Goal: Task Accomplishment & Management: Manage account settings

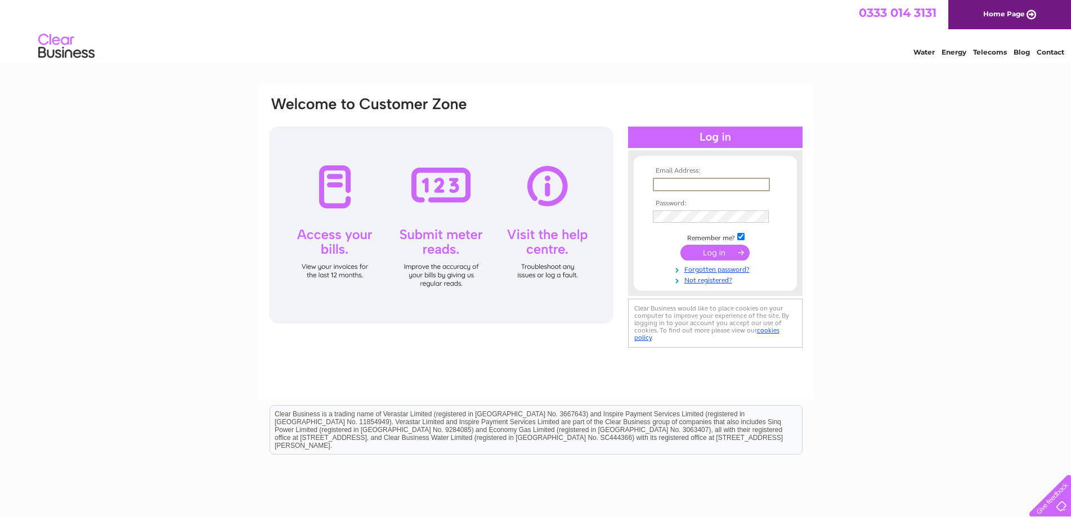
click at [669, 183] on input "text" at bounding box center [711, 185] width 117 height 14
type input "info@farfield.co.uk"
click at [708, 253] on input "submit" at bounding box center [714, 253] width 69 height 16
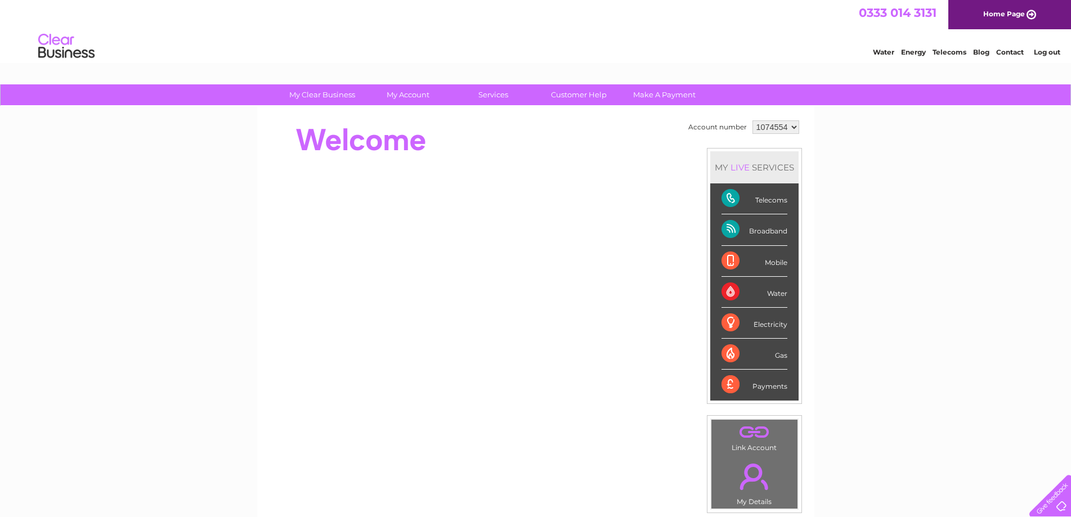
click at [729, 197] on div "Telecoms" at bounding box center [754, 198] width 66 height 31
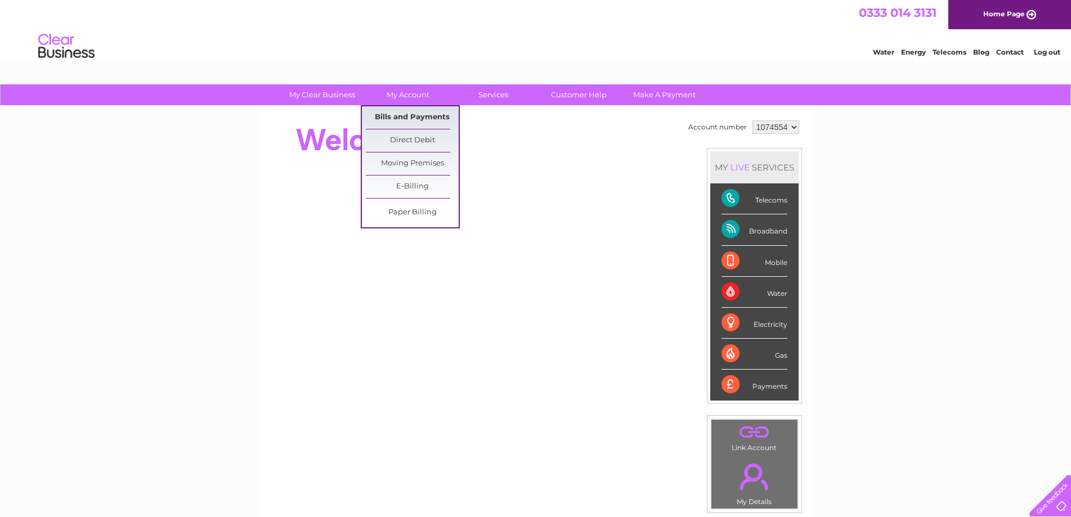
click at [413, 114] on link "Bills and Payments" at bounding box center [412, 117] width 93 height 23
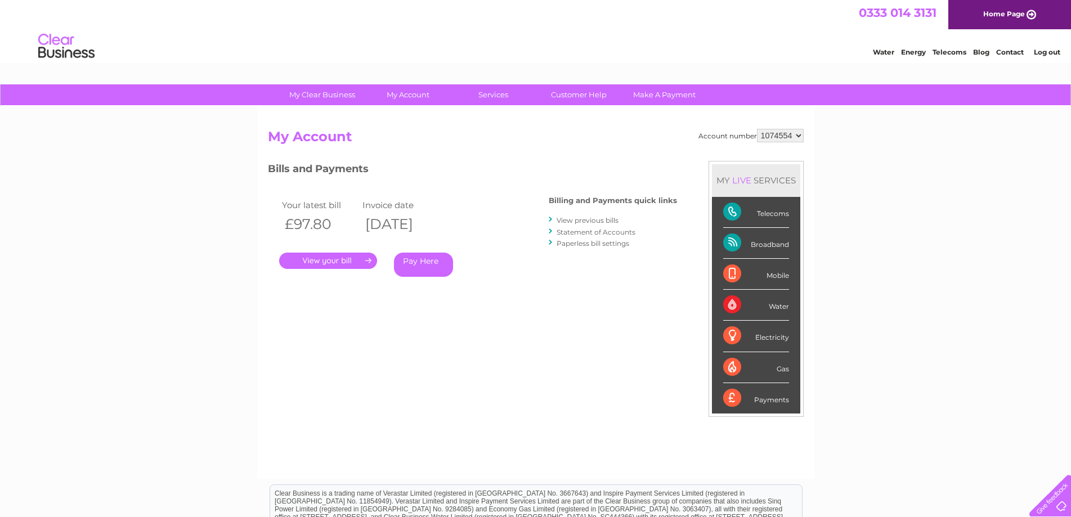
click at [587, 221] on link "View previous bills" at bounding box center [587, 220] width 62 height 8
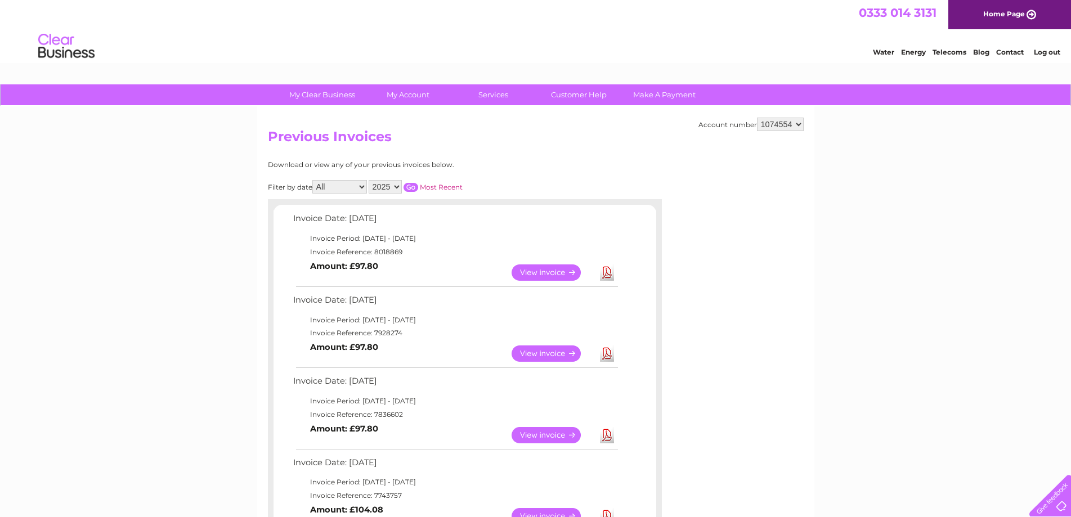
click at [568, 353] on link "View" at bounding box center [552, 353] width 83 height 16
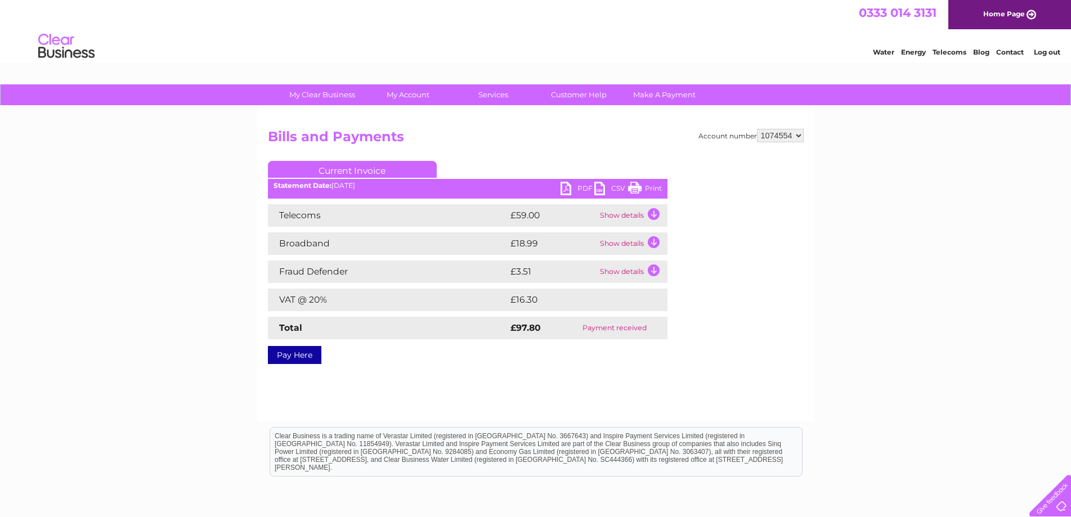
click at [636, 186] on link "Print" at bounding box center [645, 190] width 34 height 16
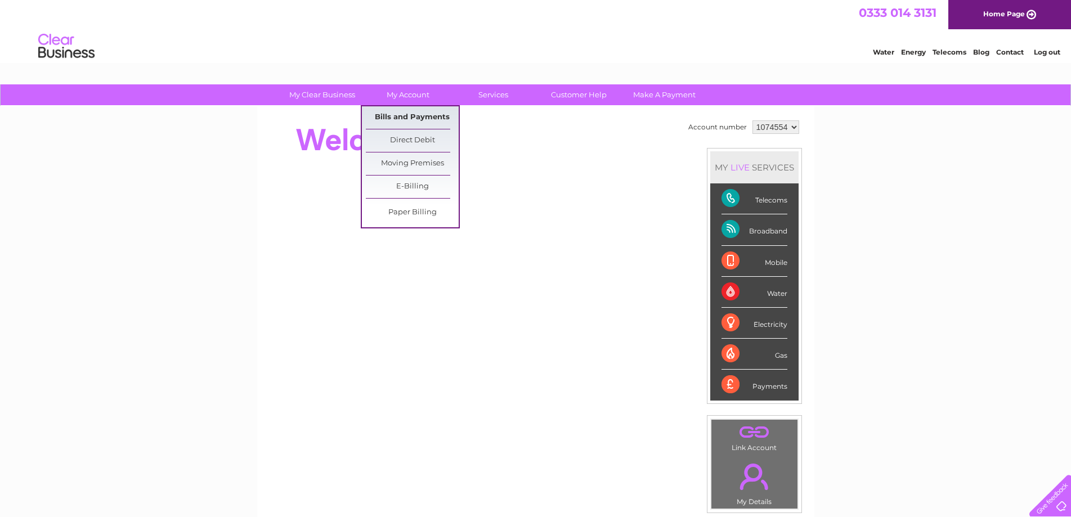
click at [407, 122] on link "Bills and Payments" at bounding box center [412, 117] width 93 height 23
click at [416, 116] on link "Bills and Payments" at bounding box center [412, 117] width 93 height 23
click at [420, 114] on link "Bills and Payments" at bounding box center [412, 117] width 93 height 23
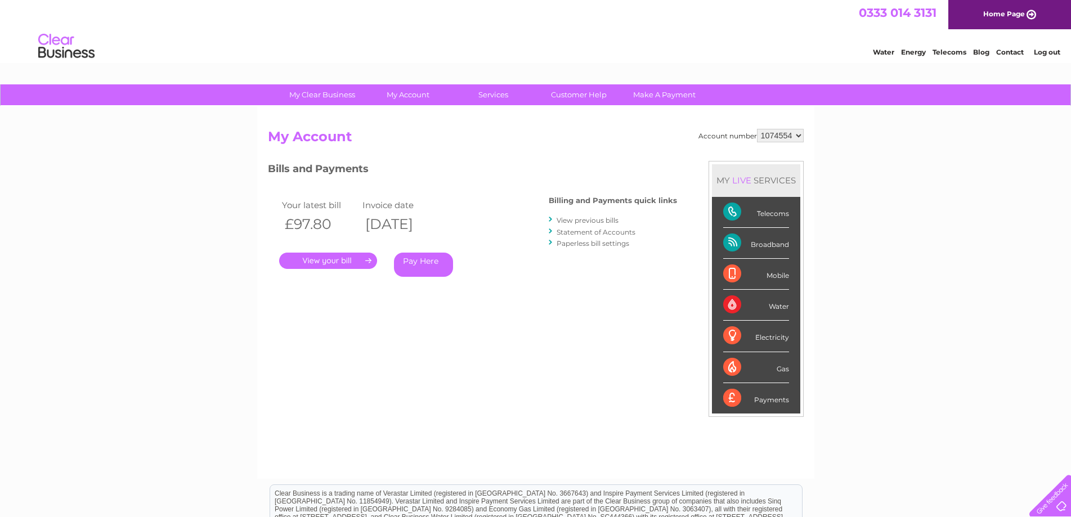
click at [605, 220] on link "View previous bills" at bounding box center [587, 220] width 62 height 8
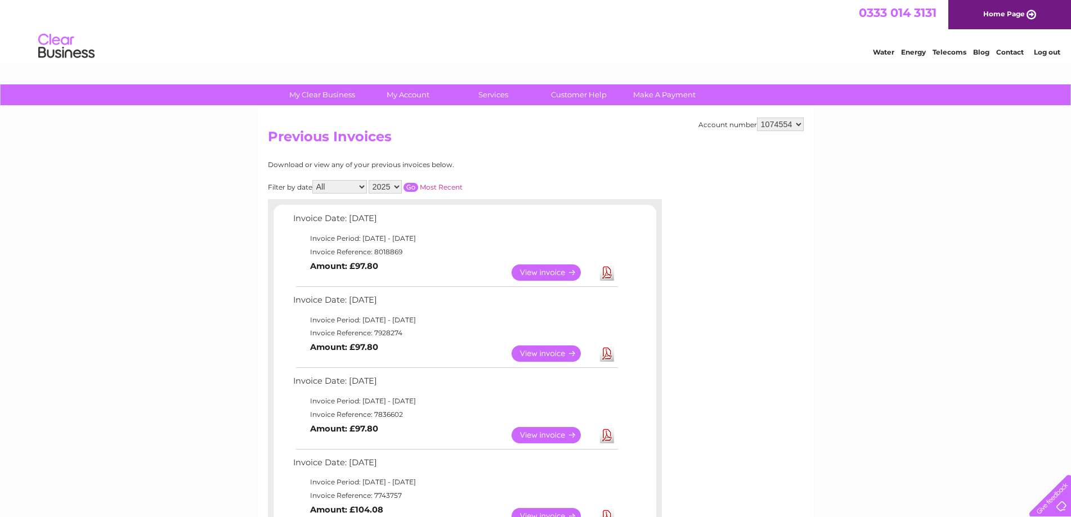
click at [549, 267] on link "View" at bounding box center [552, 272] width 83 height 16
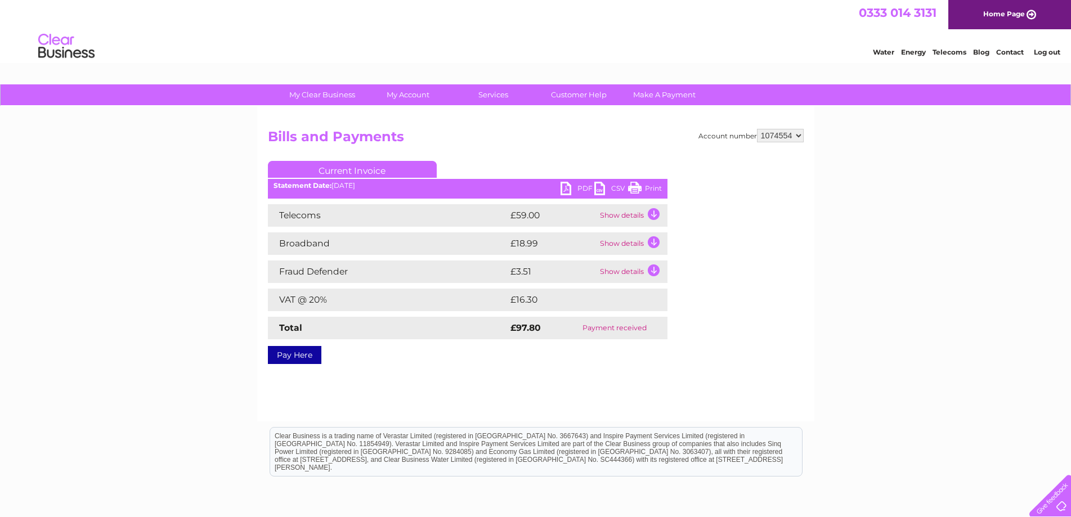
click at [648, 186] on link "Print" at bounding box center [645, 190] width 34 height 16
click at [1036, 52] on link "Log out" at bounding box center [1046, 52] width 26 height 8
